Goal: Task Accomplishment & Management: Manage account settings

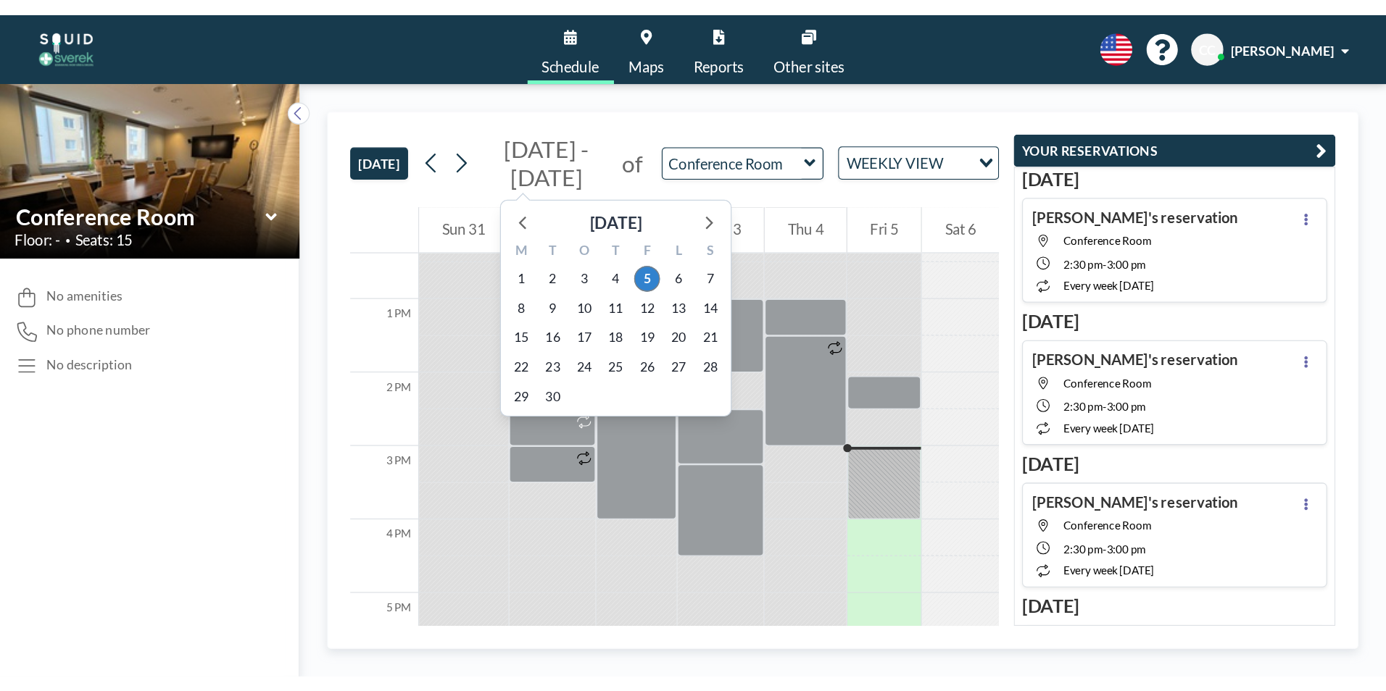
scroll to position [841, 0]
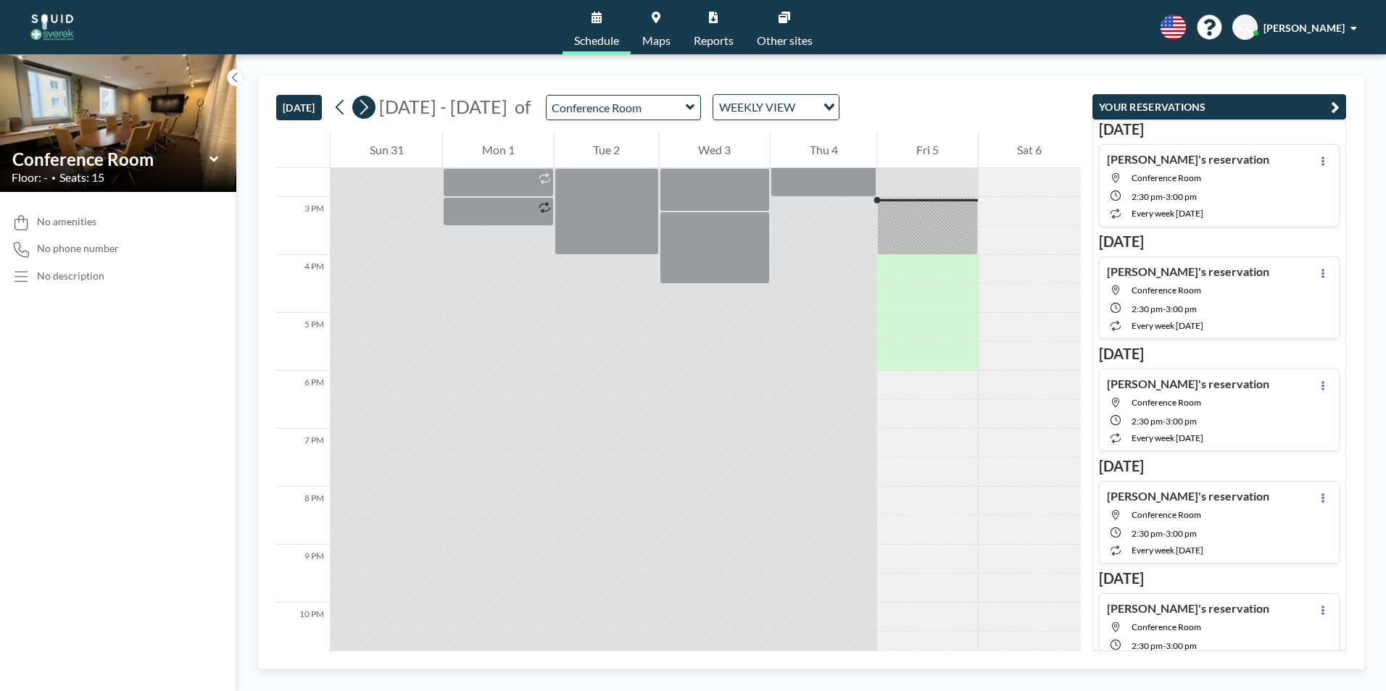
click at [368, 107] on icon at bounding box center [364, 107] width 14 height 22
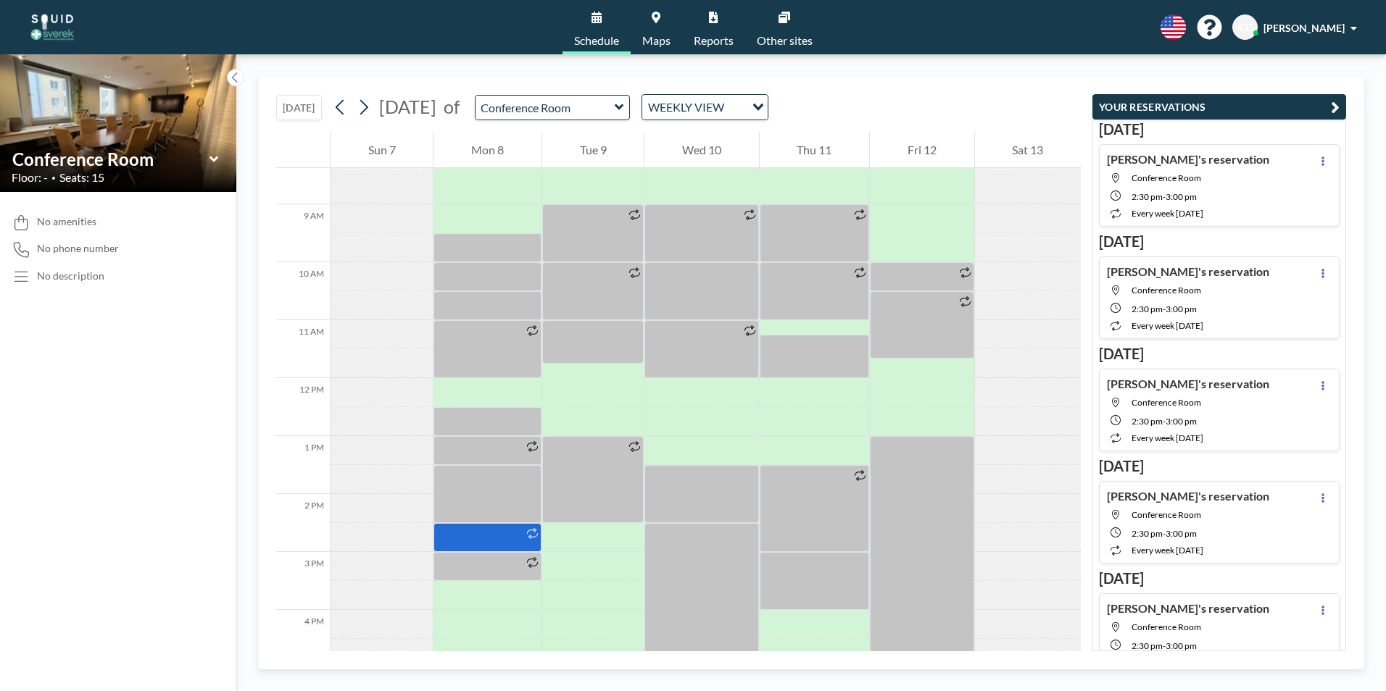
scroll to position [502, 0]
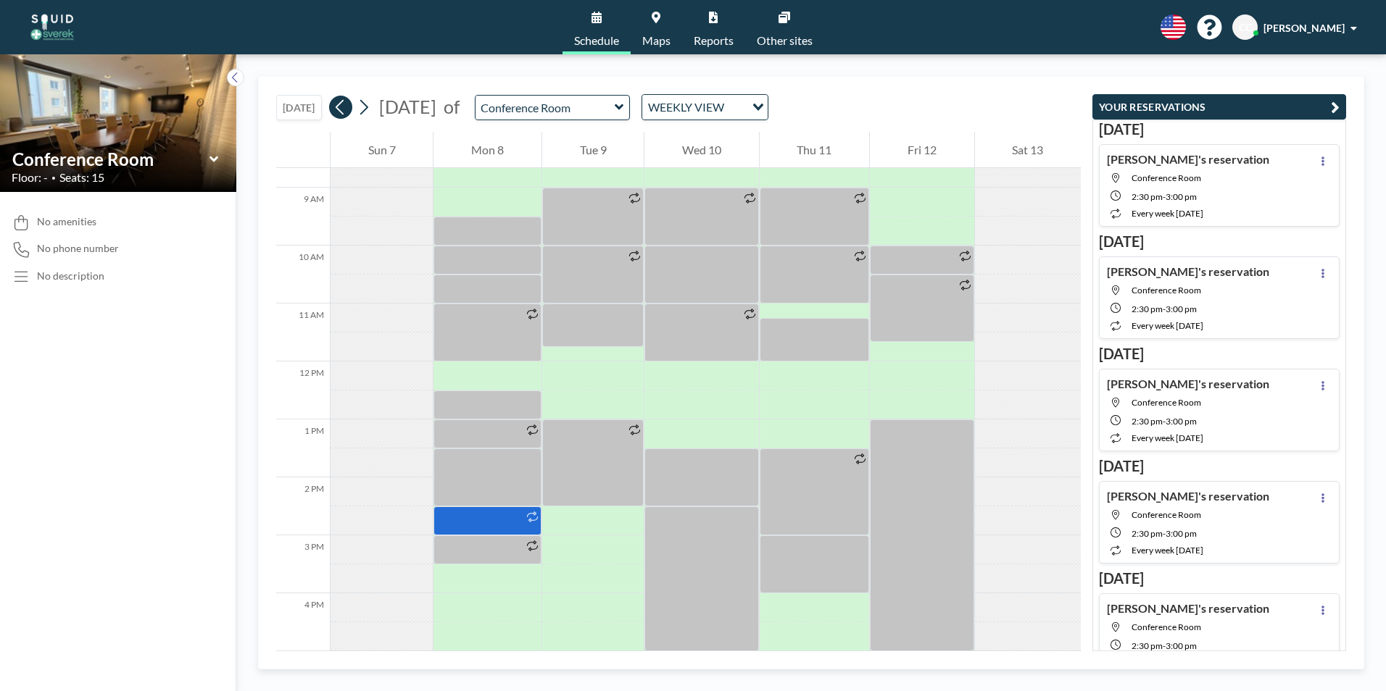
click at [340, 111] on icon at bounding box center [340, 107] width 14 height 22
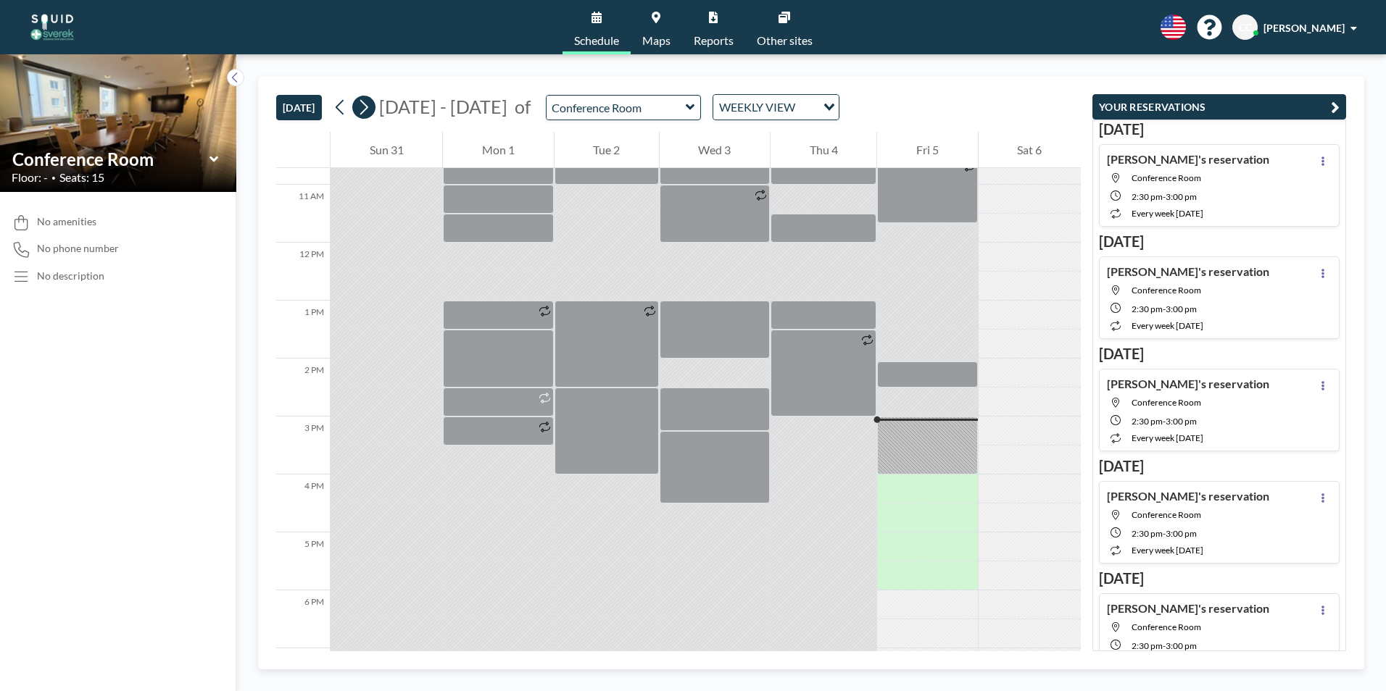
scroll to position [841, 0]
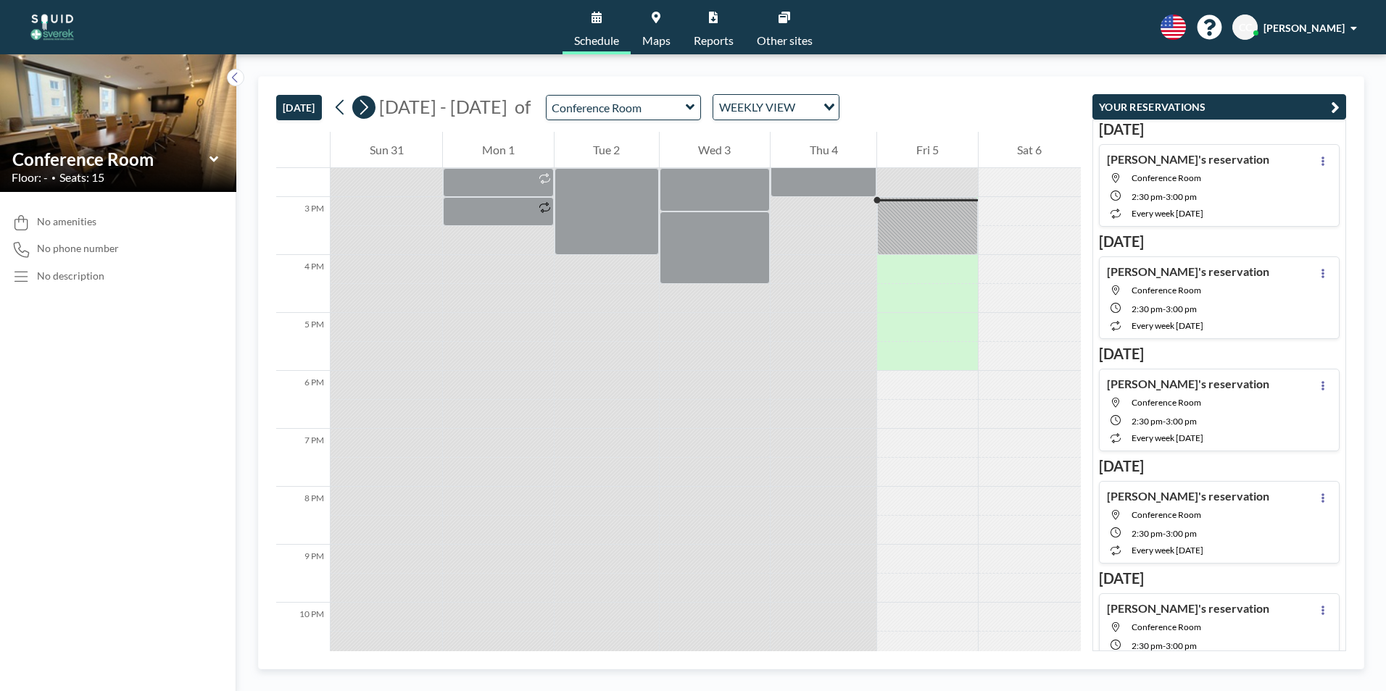
click at [364, 107] on icon at bounding box center [364, 107] width 14 height 22
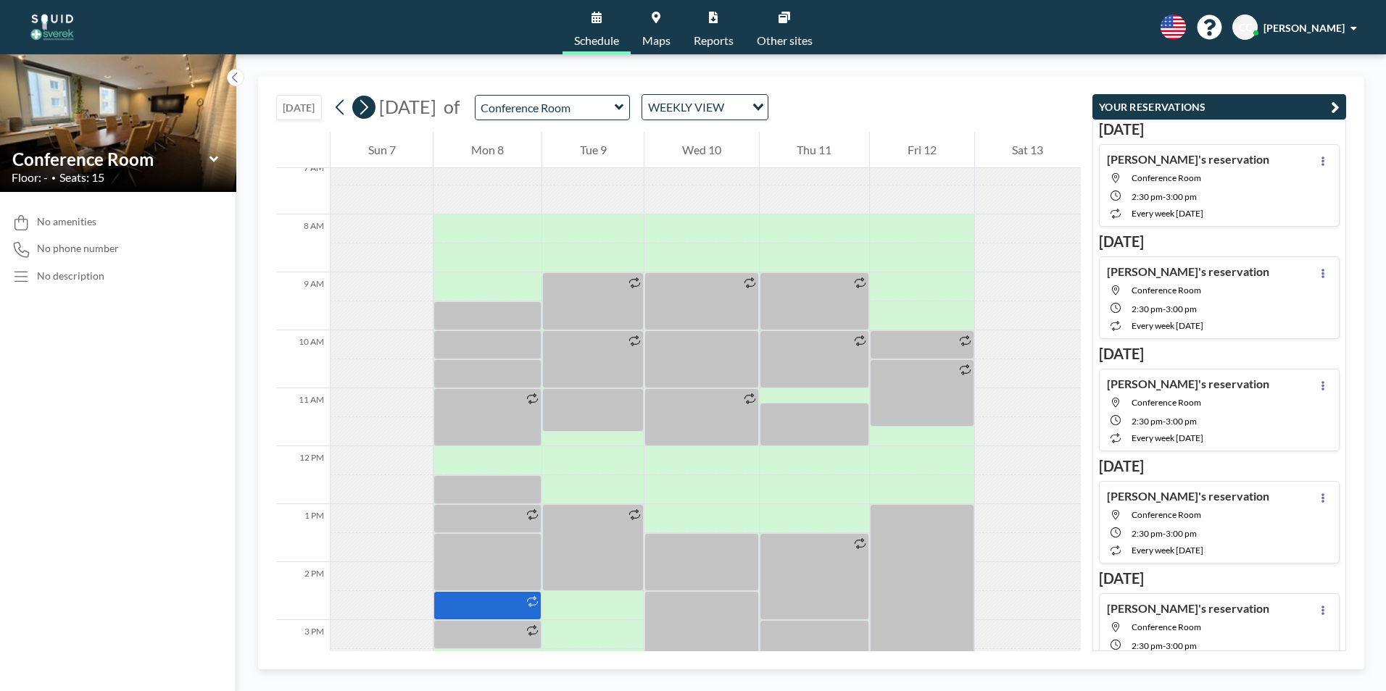
scroll to position [435, 0]
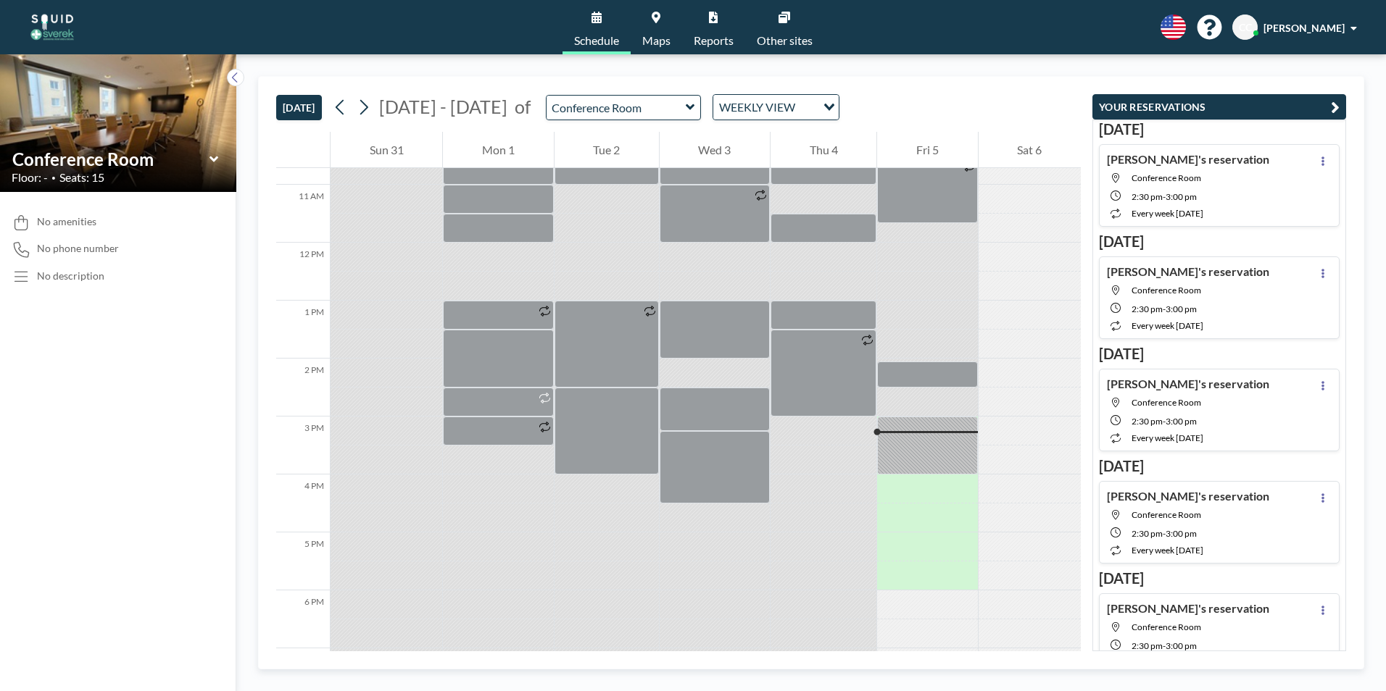
scroll to position [704, 0]
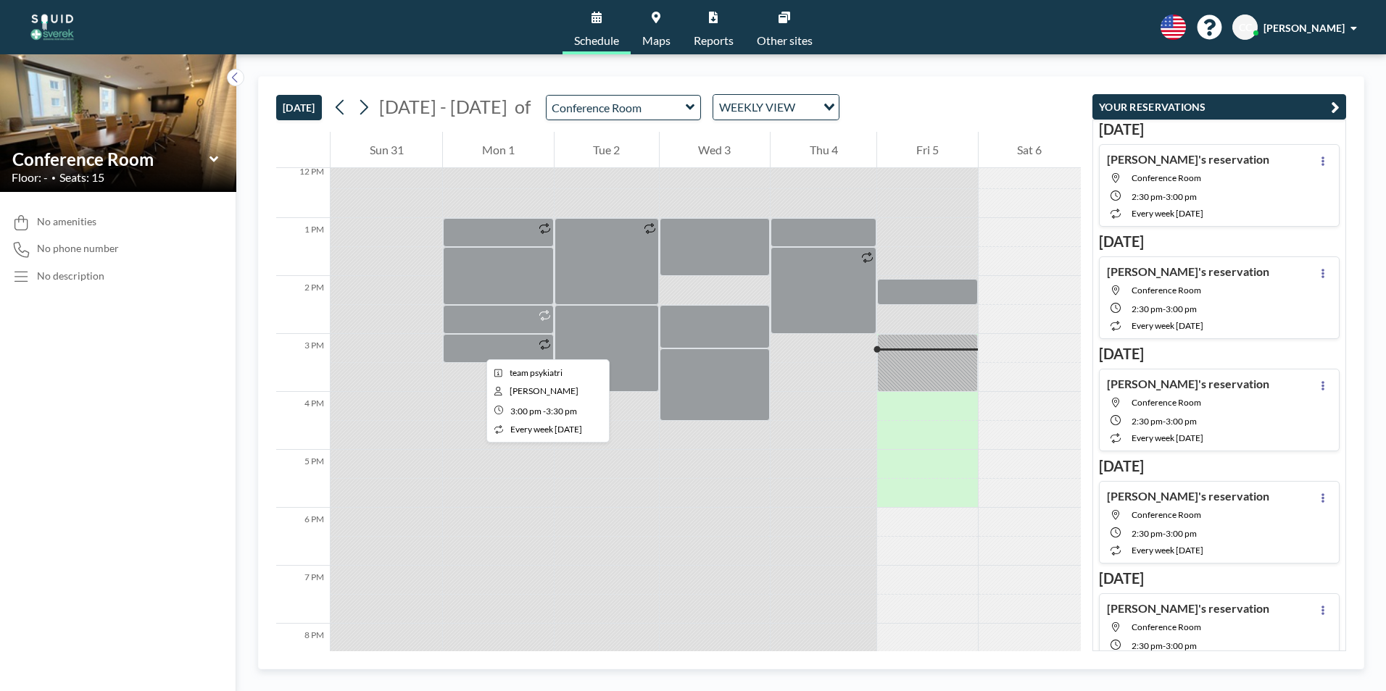
click at [475, 346] on div at bounding box center [498, 348] width 110 height 29
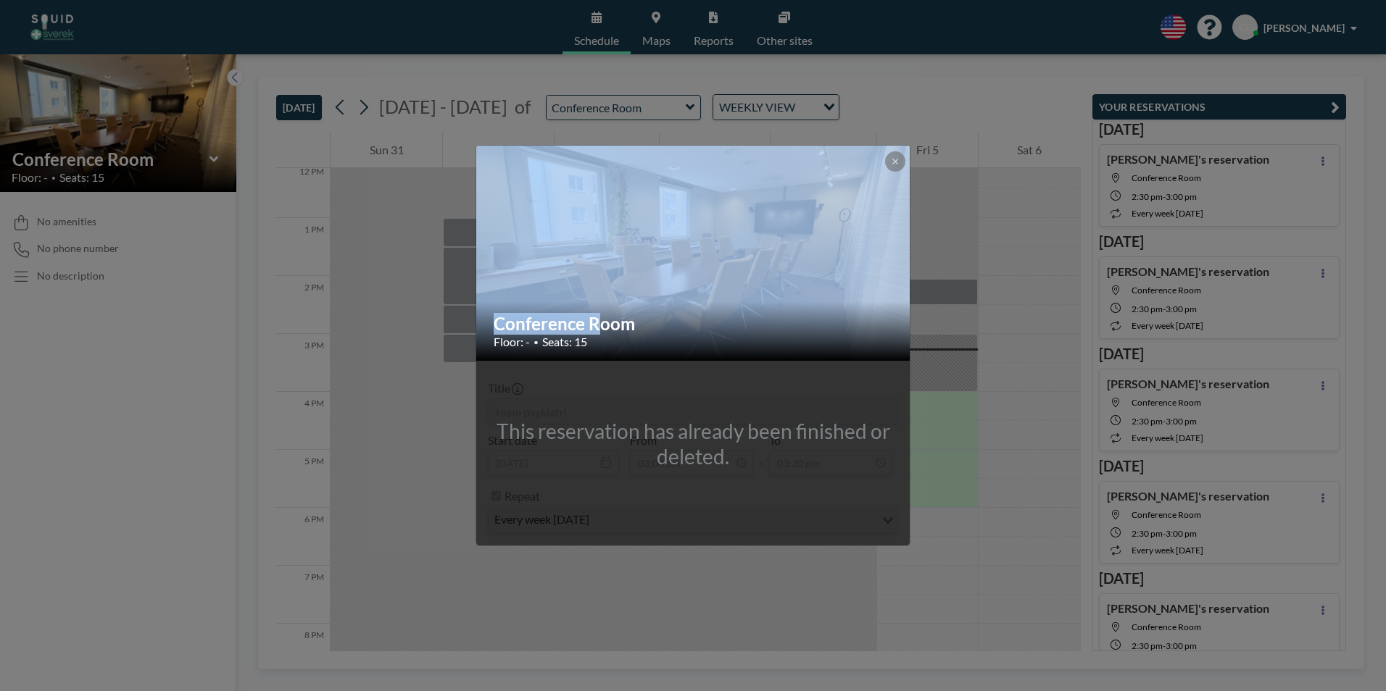
click at [475, 346] on div "Conference Room Floor: - • Seats: 15 This reservation has already been finished…" at bounding box center [693, 345] width 1386 height 691
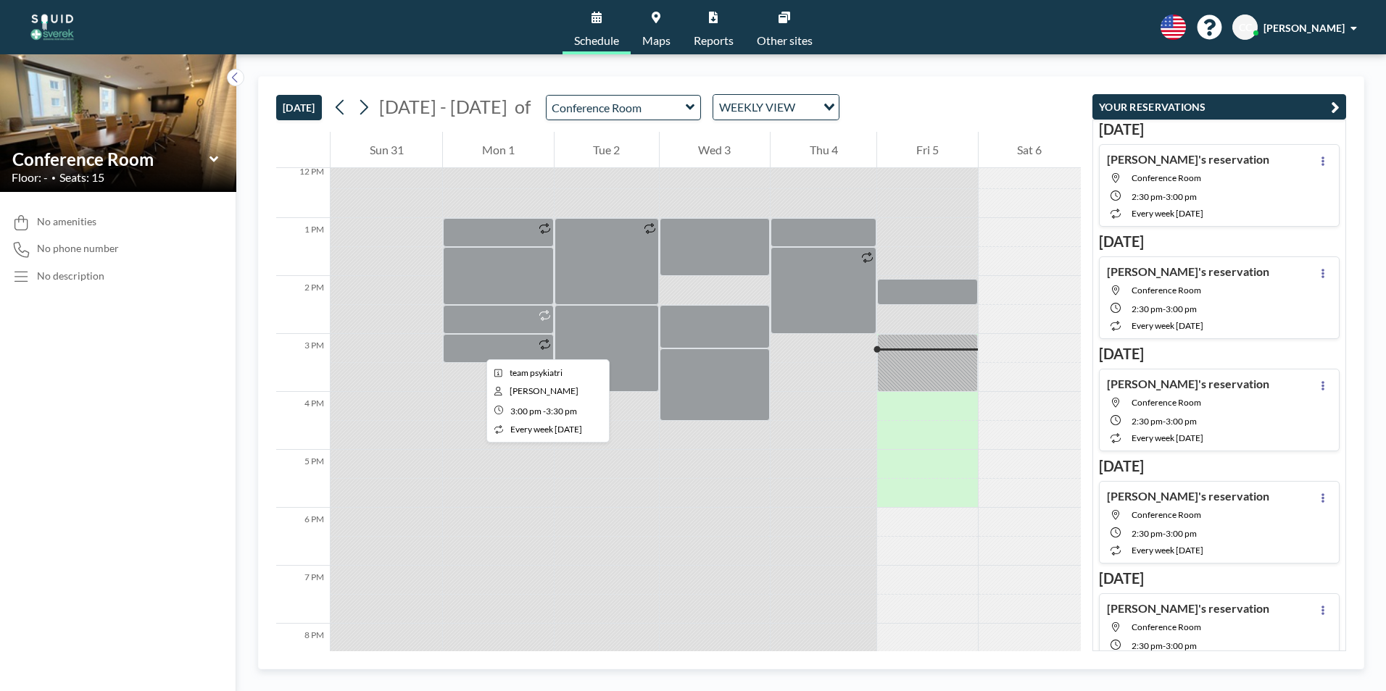
click at [475, 346] on div at bounding box center [498, 348] width 110 height 29
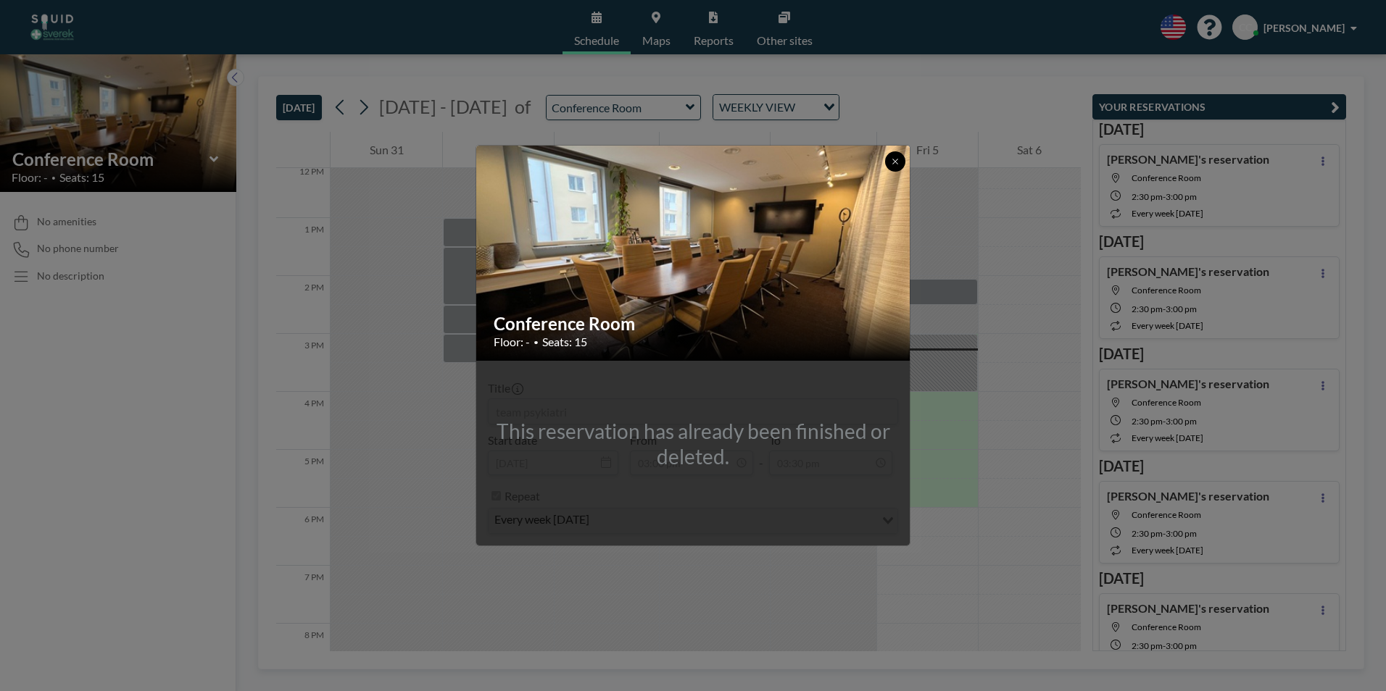
click at [894, 164] on icon at bounding box center [895, 161] width 9 height 9
